Goal: Check status

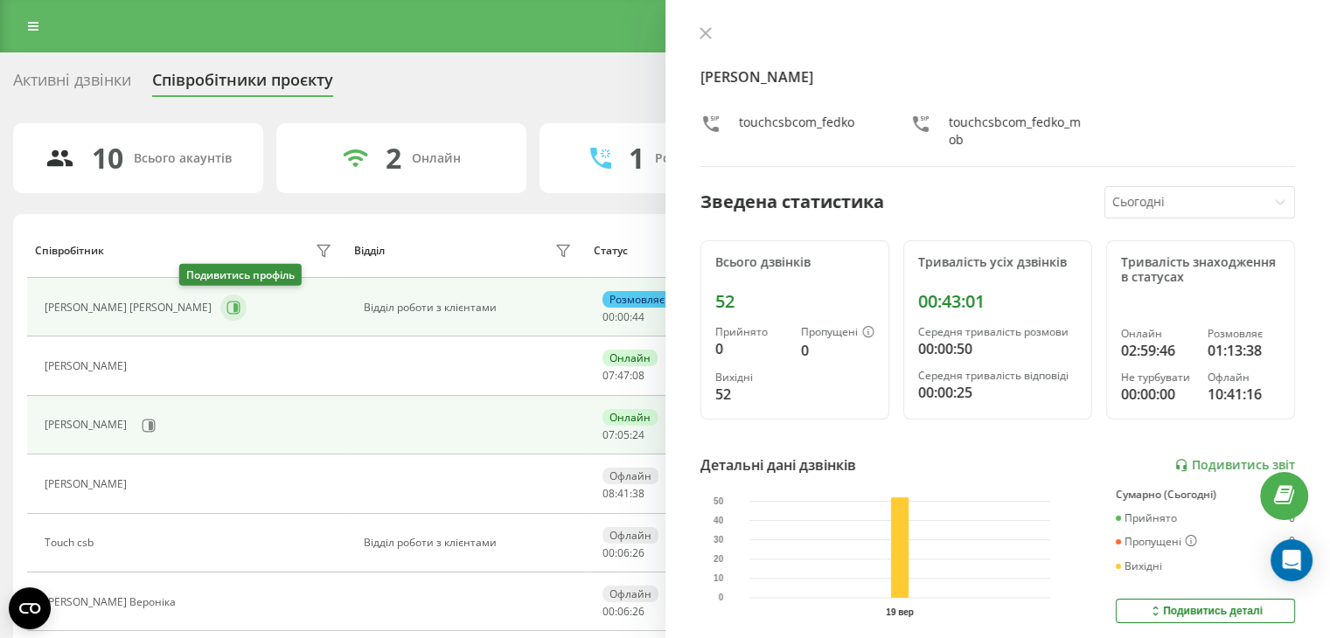
click at [227, 309] on icon at bounding box center [233, 307] width 13 height 13
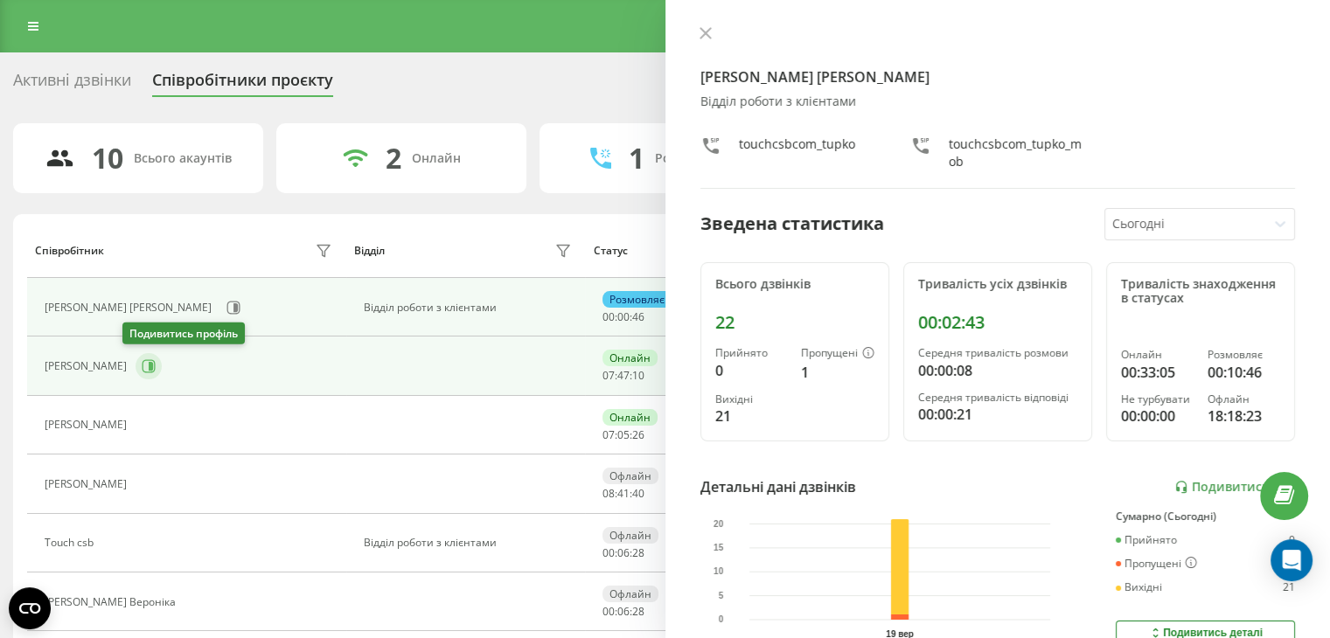
click at [149, 367] on icon at bounding box center [151, 366] width 4 height 9
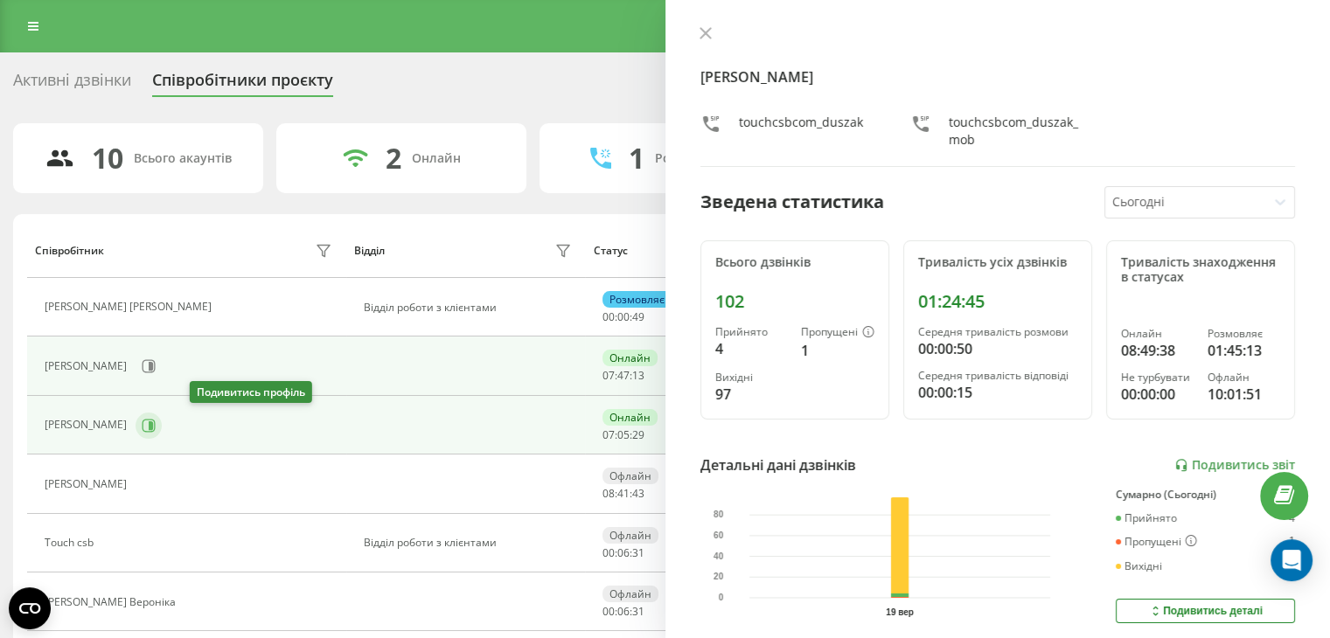
click at [153, 425] on icon at bounding box center [151, 425] width 4 height 9
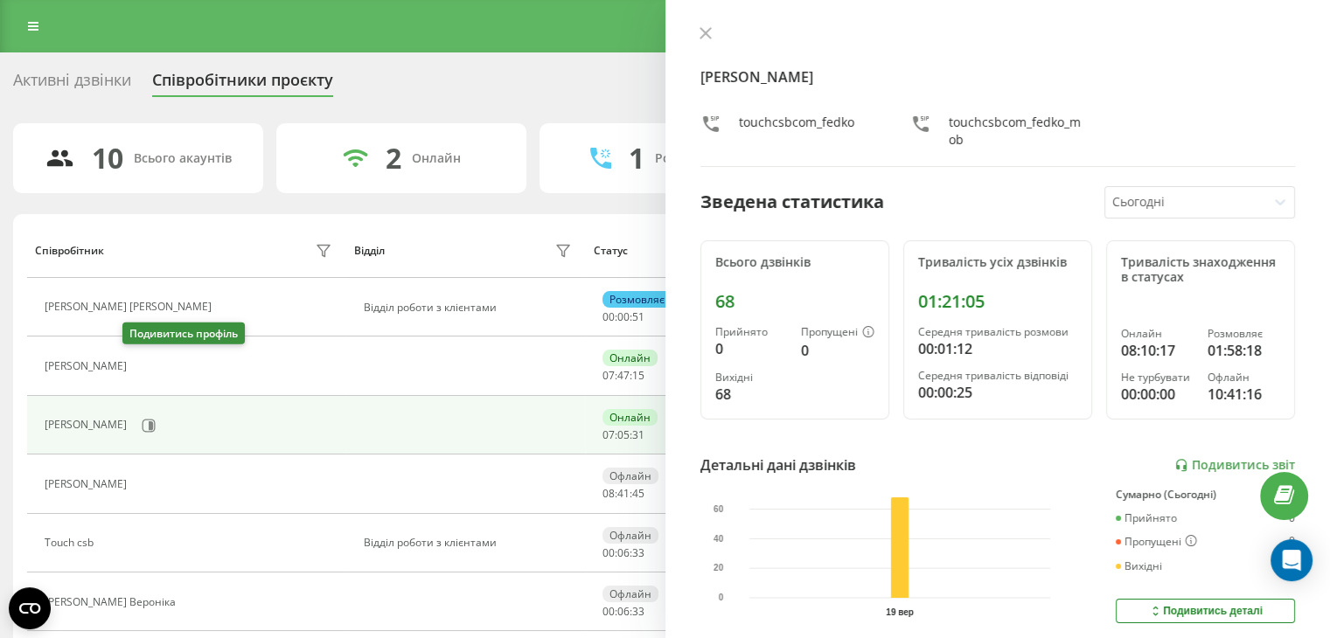
click at [139, 368] on icon at bounding box center [146, 366] width 14 height 14
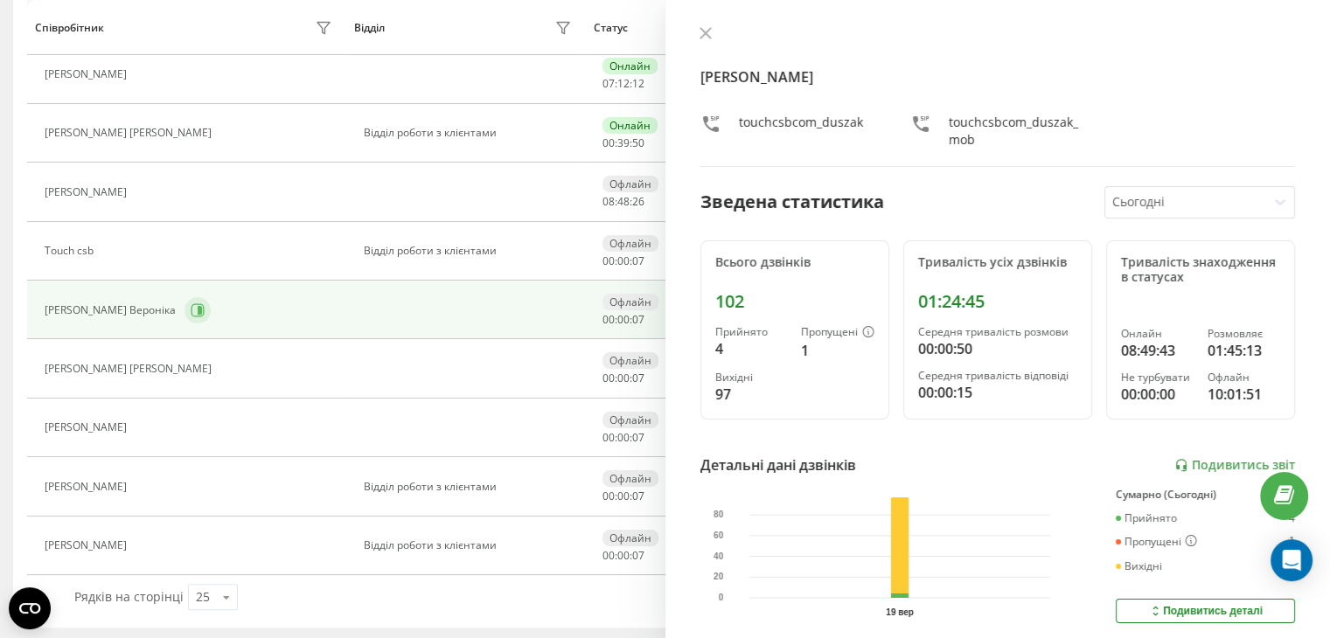
scroll to position [117, 0]
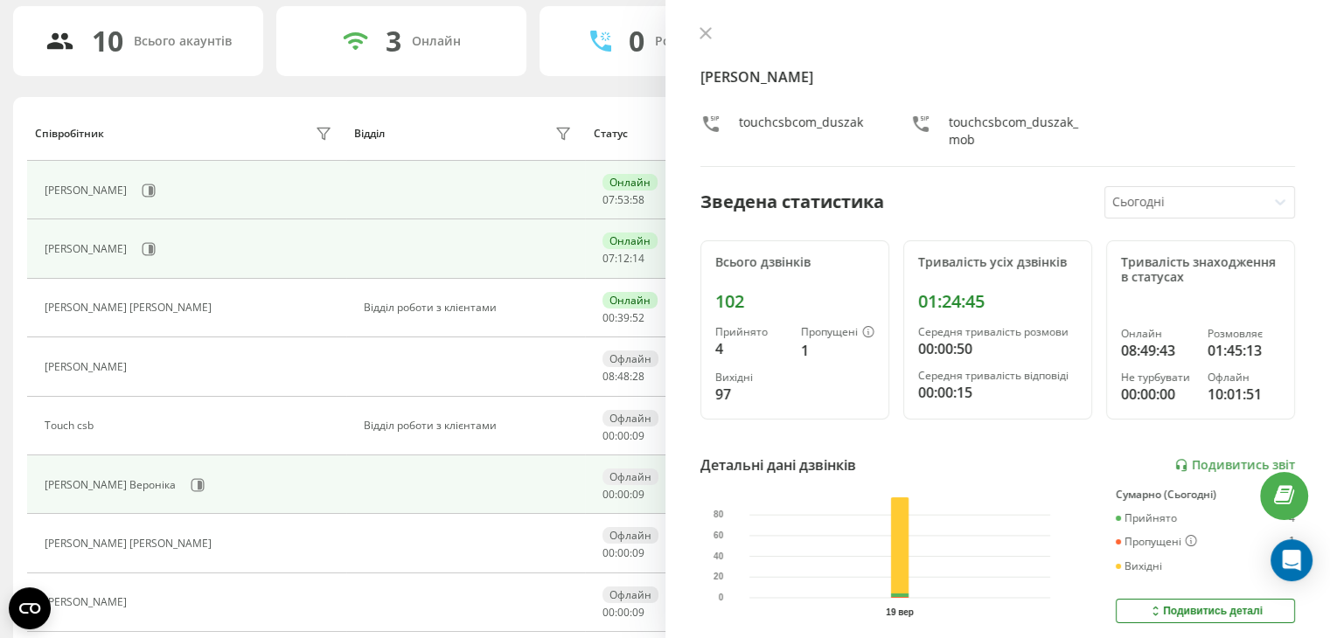
click at [217, 250] on div "[PERSON_NAME]" at bounding box center [191, 249] width 292 height 30
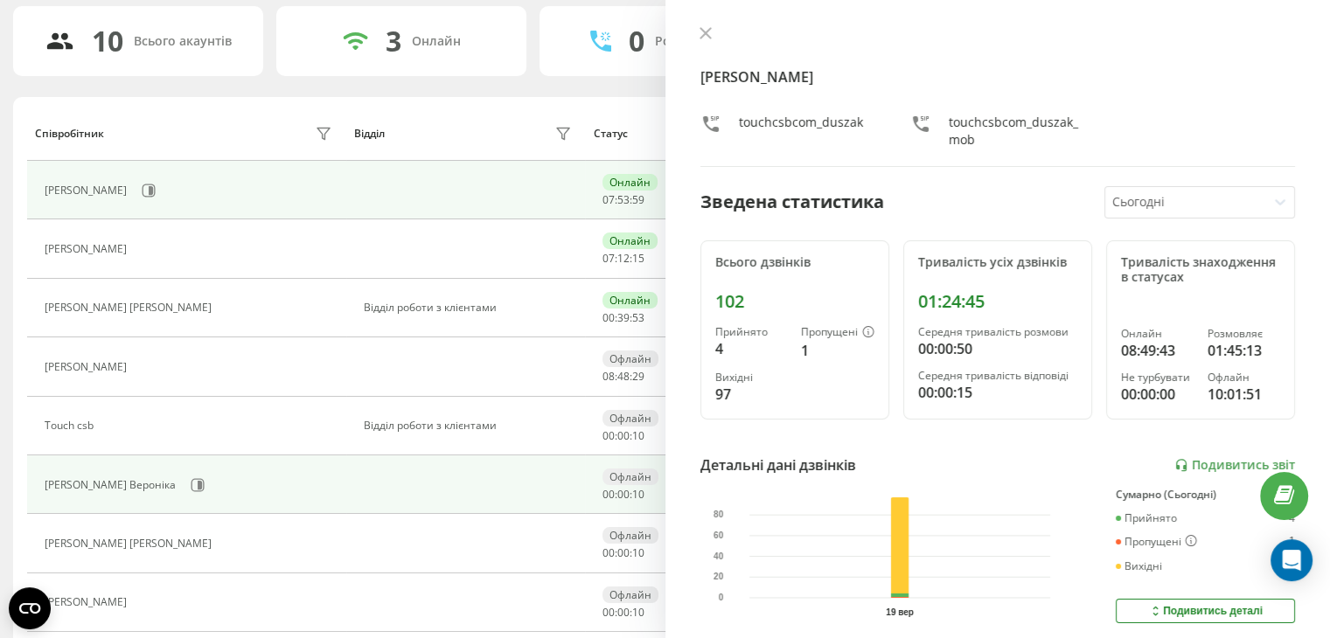
click at [150, 191] on div "[PERSON_NAME]" at bounding box center [191, 191] width 292 height 30
click at [143, 195] on button at bounding box center [149, 191] width 26 height 26
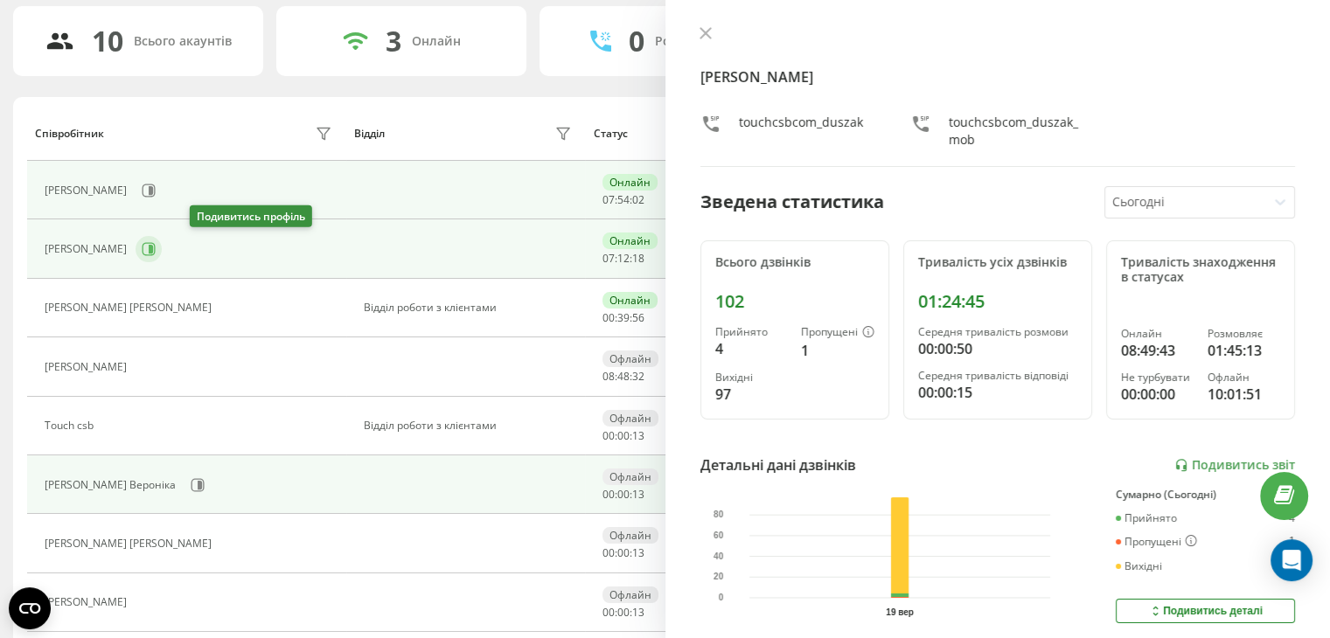
click at [153, 245] on icon at bounding box center [151, 249] width 4 height 9
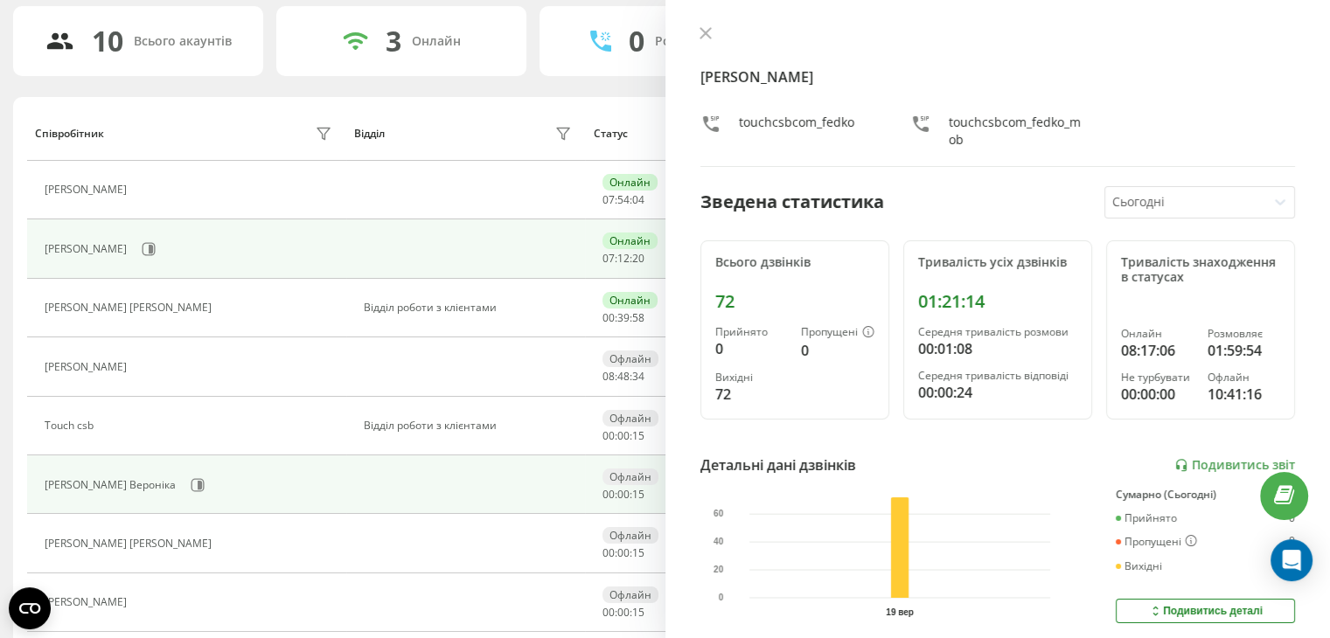
click at [141, 185] on button at bounding box center [146, 192] width 21 height 24
